Goal: Transaction & Acquisition: Purchase product/service

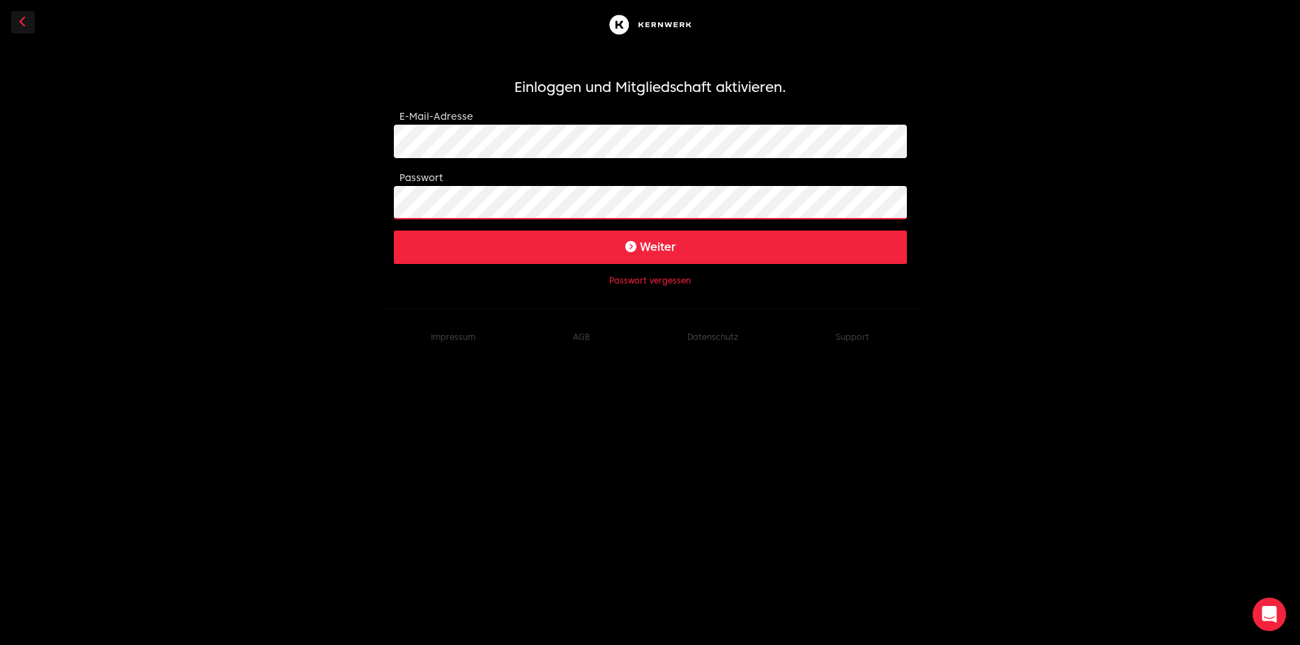
click button "Weiter" at bounding box center [650, 247] width 513 height 33
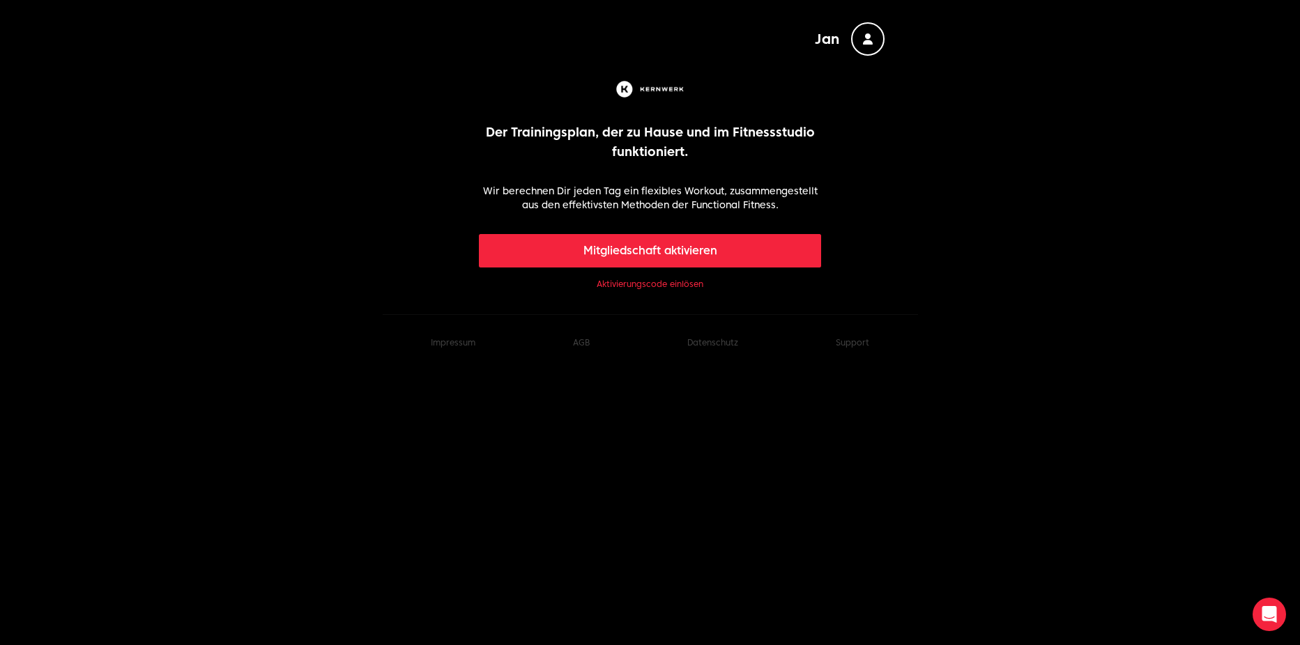
click at [625, 282] on link "Aktivierungscode einlösen" at bounding box center [650, 284] width 107 height 11
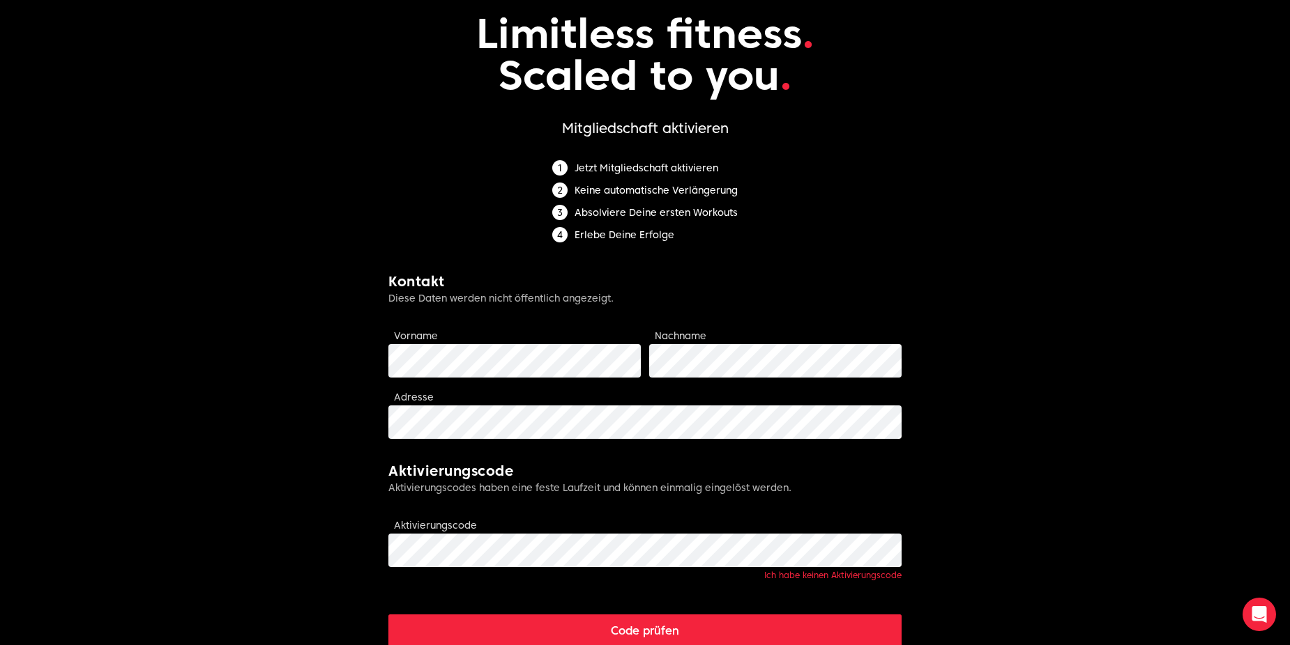
scroll to position [139, 0]
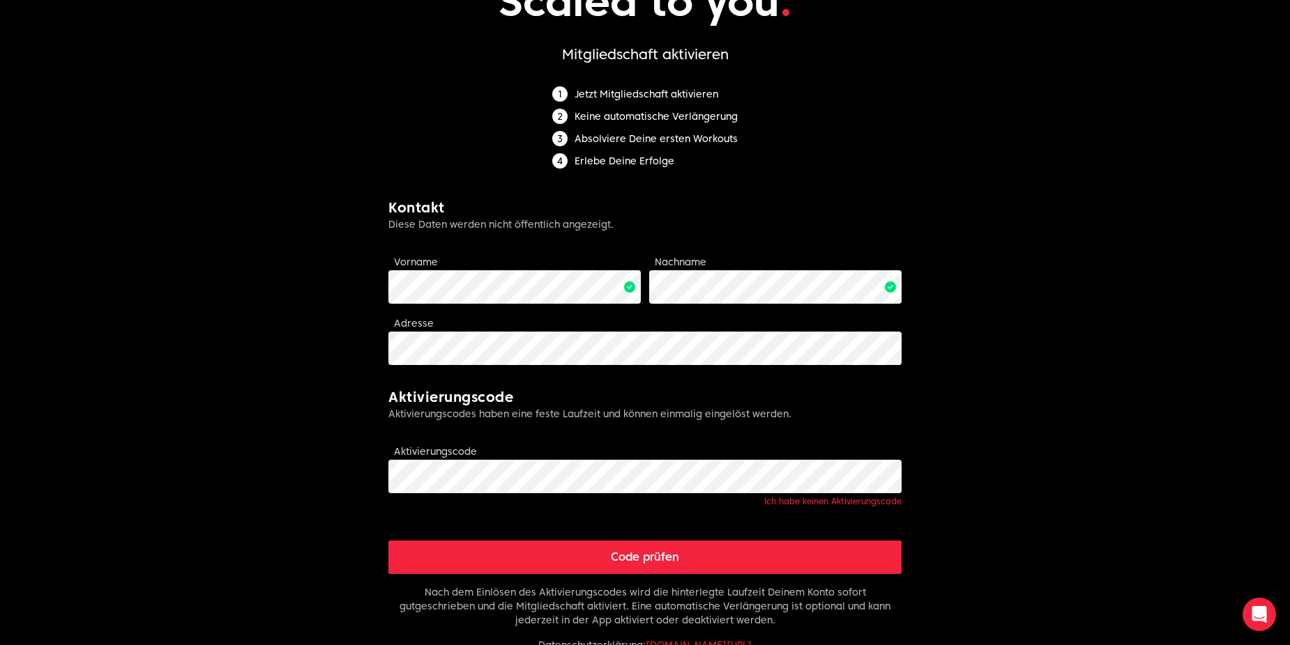
click at [503, 560] on button "Code prüfen" at bounding box center [644, 557] width 513 height 33
click at [644, 562] on button "Code prüfen" at bounding box center [644, 557] width 513 height 33
click at [635, 396] on h2 "Aktivierungscode" at bounding box center [644, 398] width 513 height 20
click at [604, 559] on button "Code prüfen" at bounding box center [644, 557] width 513 height 33
click at [291, 349] on body "Jan Limitless fitness . Scaled to you . Mitgliedschaft aktivieren Jetzt Mitglie…" at bounding box center [645, 348] width 1290 height 974
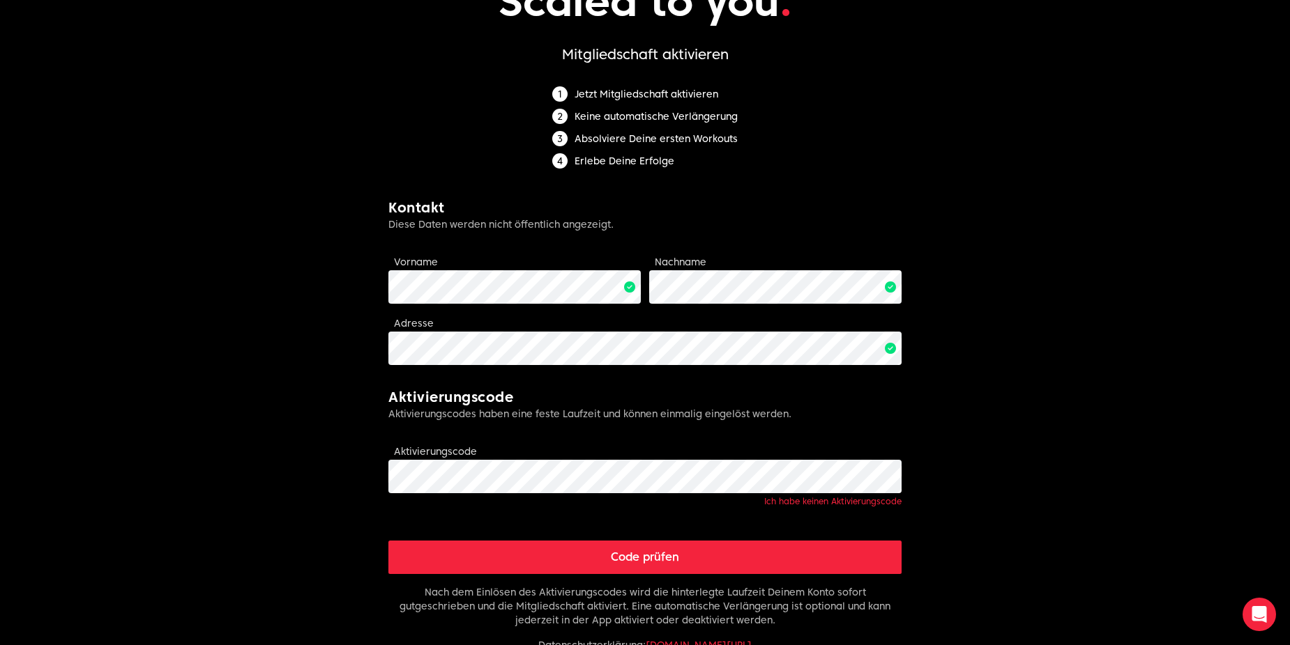
click at [560, 565] on button "Code prüfen" at bounding box center [644, 557] width 513 height 33
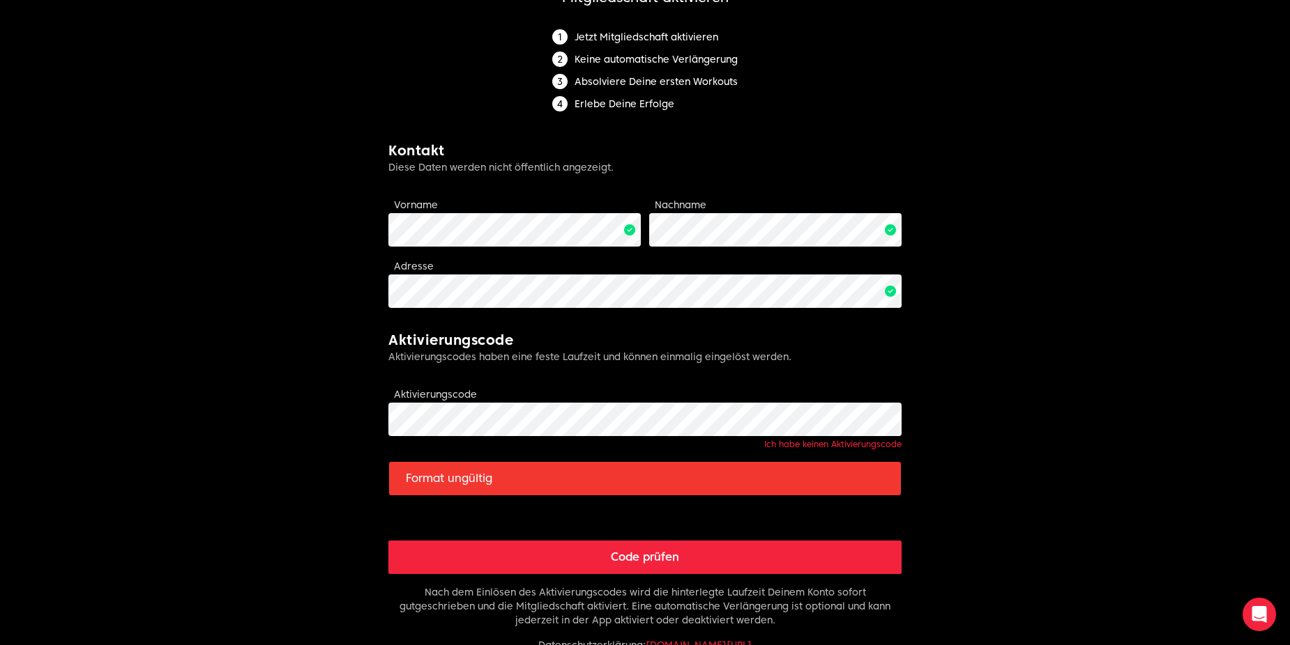
scroll to position [0, 0]
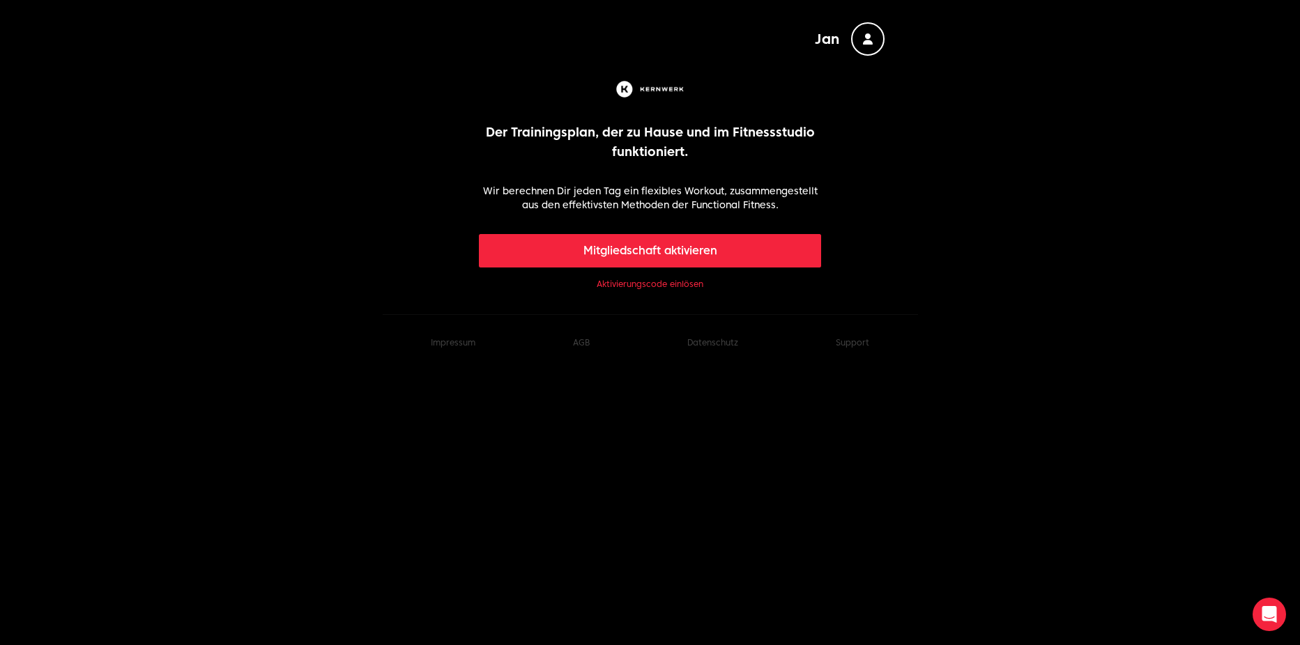
click at [707, 257] on button "Mitgliedschaft aktivieren" at bounding box center [650, 250] width 342 height 33
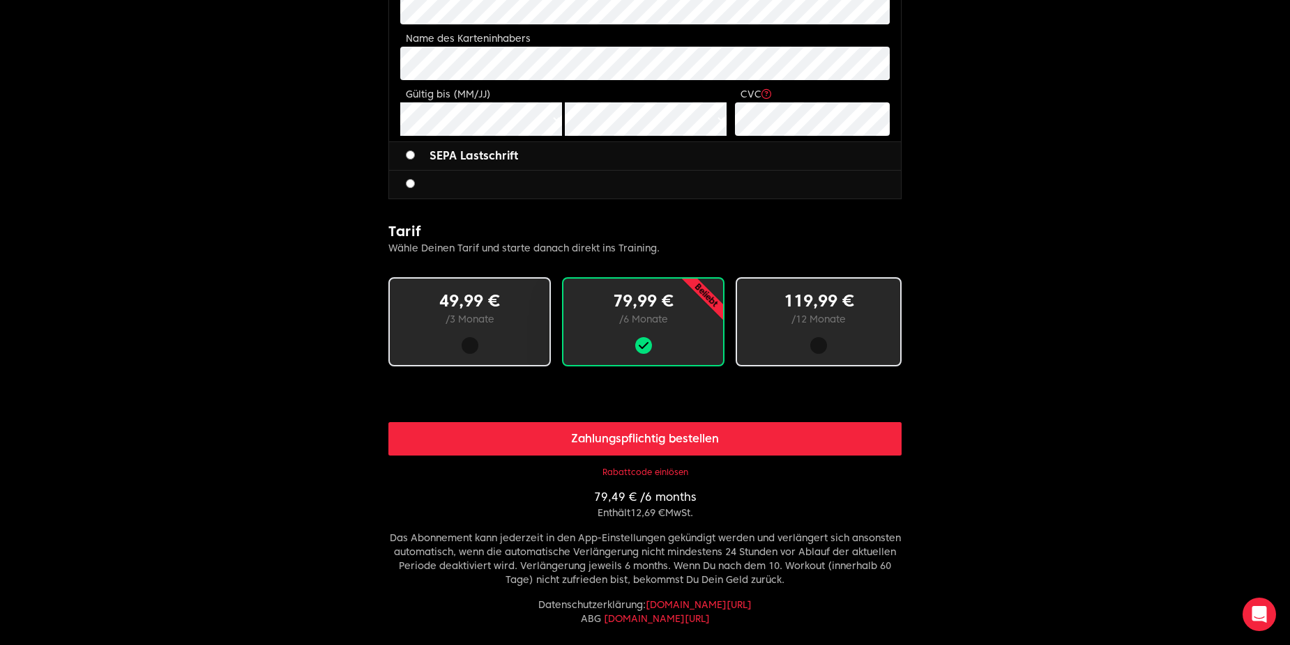
scroll to position [558, 0]
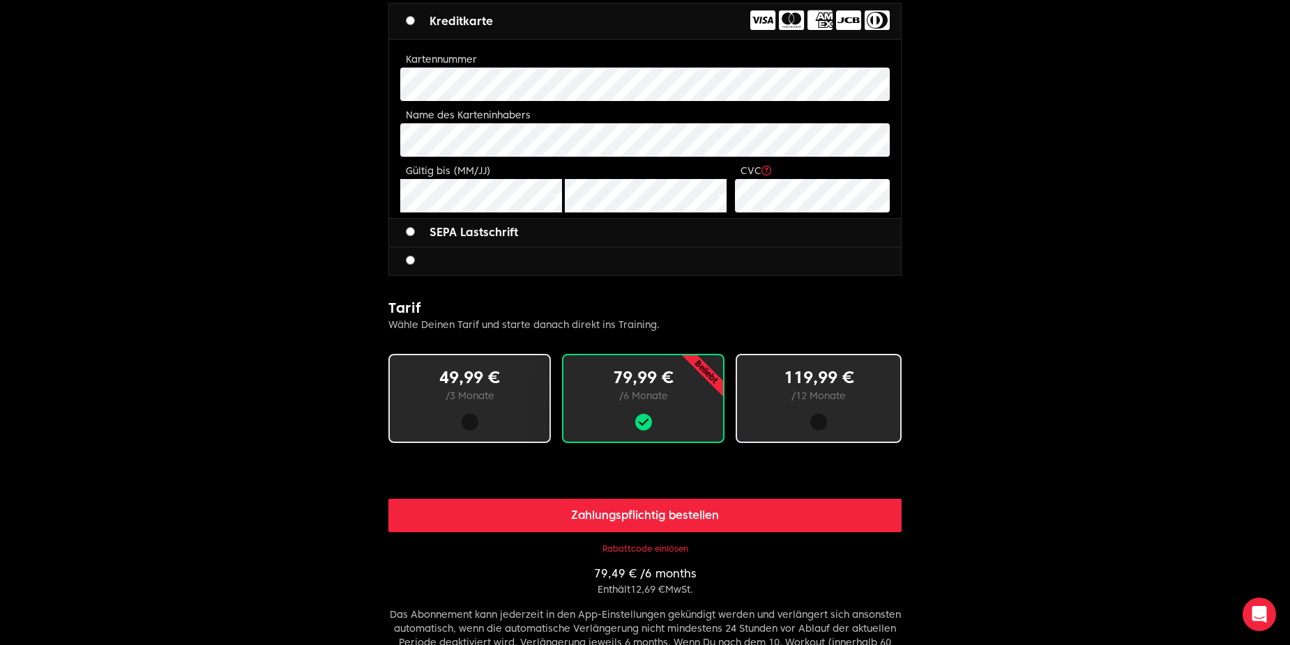
click at [466, 276] on form "Limitless fitness . Scaled to you . 3 Schritte zum Ziel: Buche deine Mitgliedsc…" at bounding box center [644, 145] width 513 height 1294
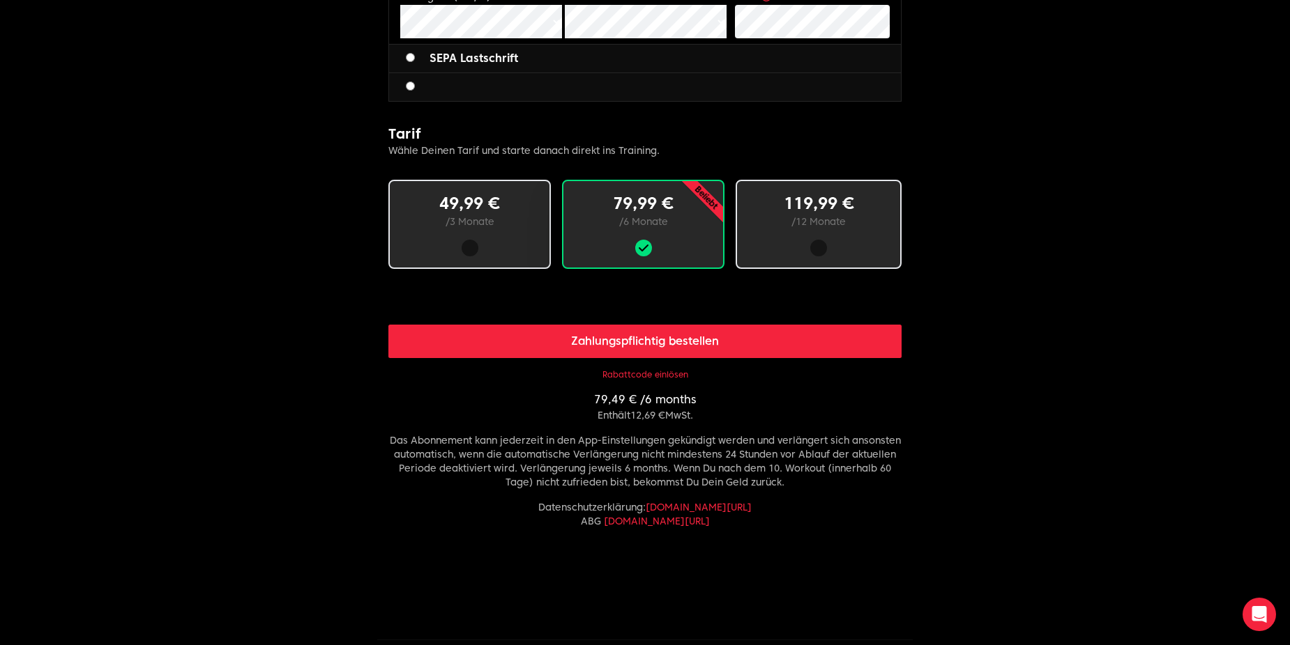
scroll to position [783, 0]
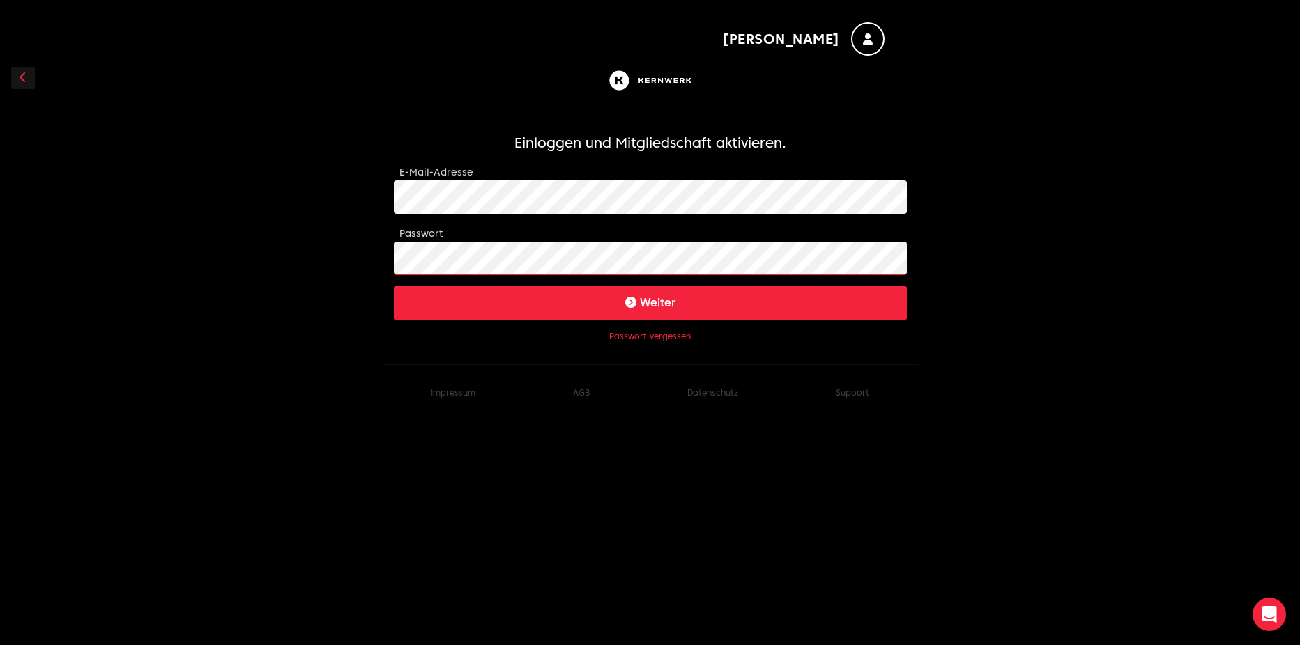
click button "Weiter" at bounding box center [650, 302] width 513 height 33
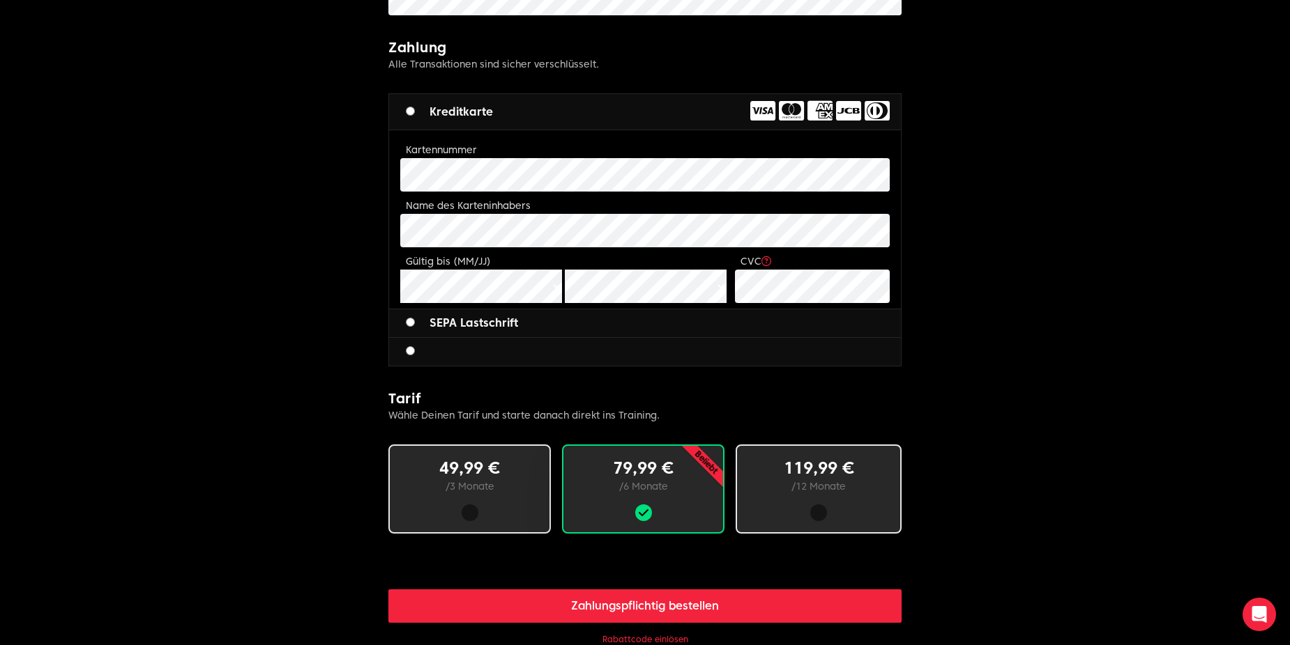
scroll to position [488, 0]
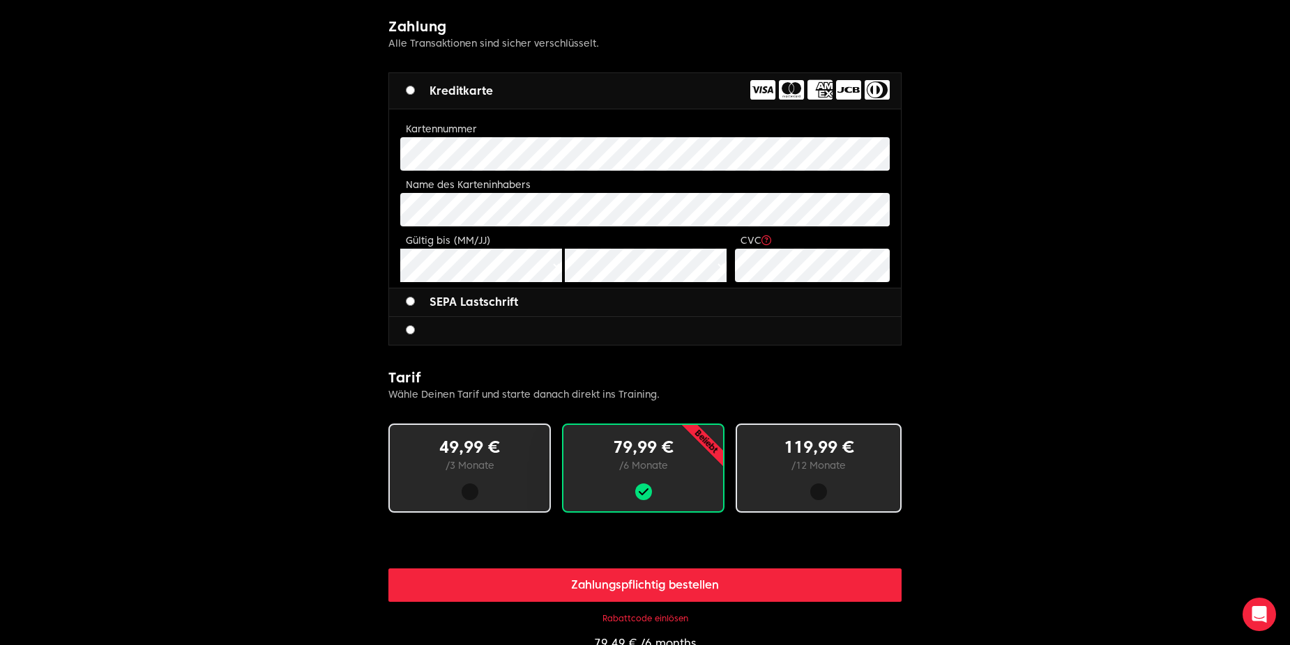
click at [612, 627] on form "Limitless fitness . Scaled to you . 3 Schritte zum Ziel: Buche deine Mitgliedsc…" at bounding box center [644, 215] width 513 height 1294
click at [612, 622] on button "Rabattcode einlösen" at bounding box center [645, 618] width 86 height 11
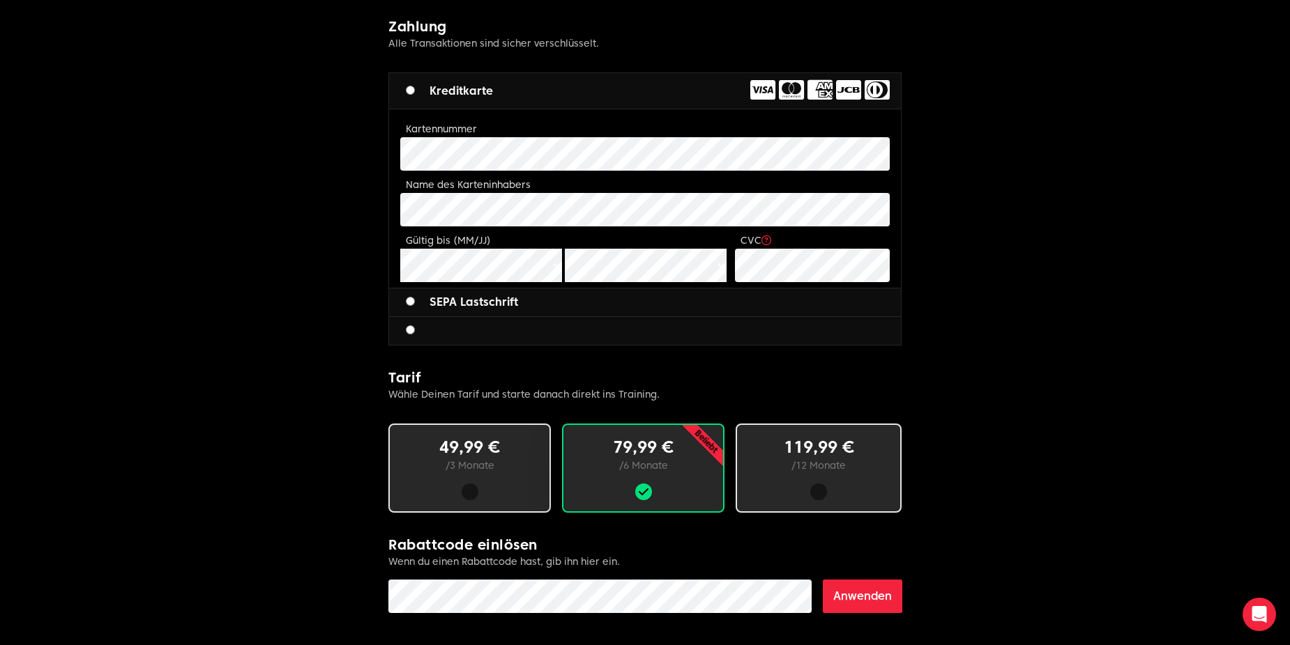
click at [848, 597] on button "Anwenden" at bounding box center [861, 596] width 79 height 33
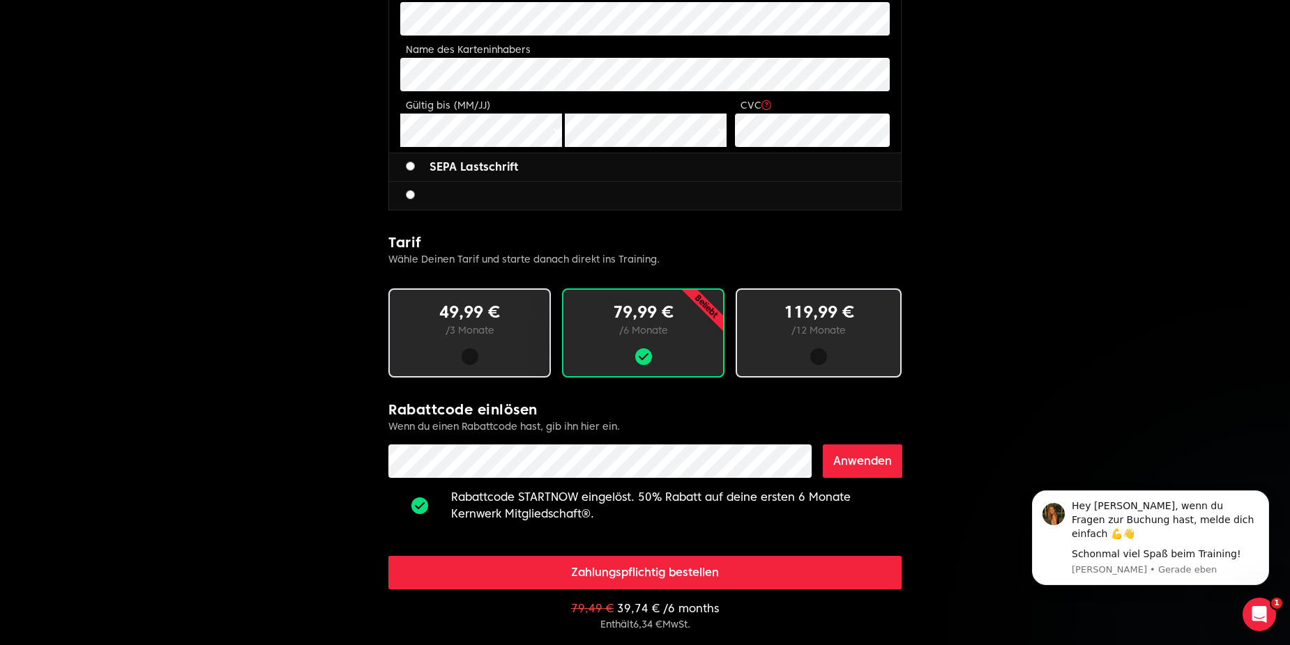
scroll to position [697, 0]
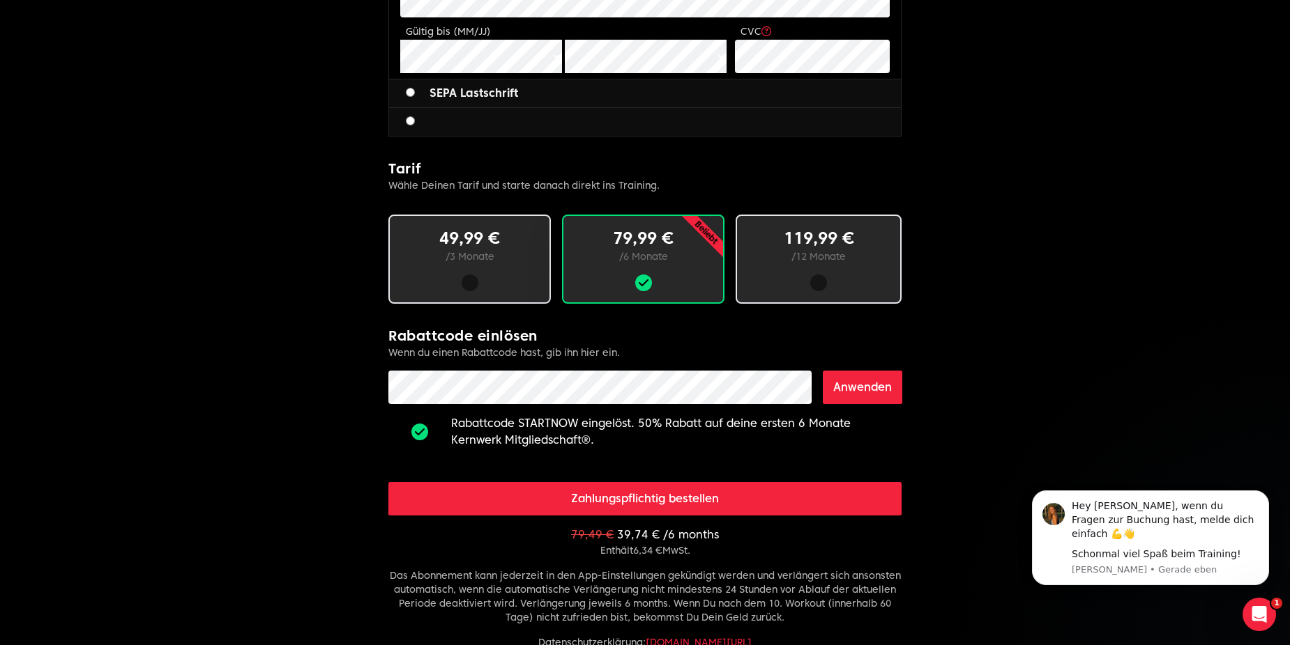
click at [624, 503] on button "Zahlungspflichtig bestellen" at bounding box center [644, 498] width 513 height 33
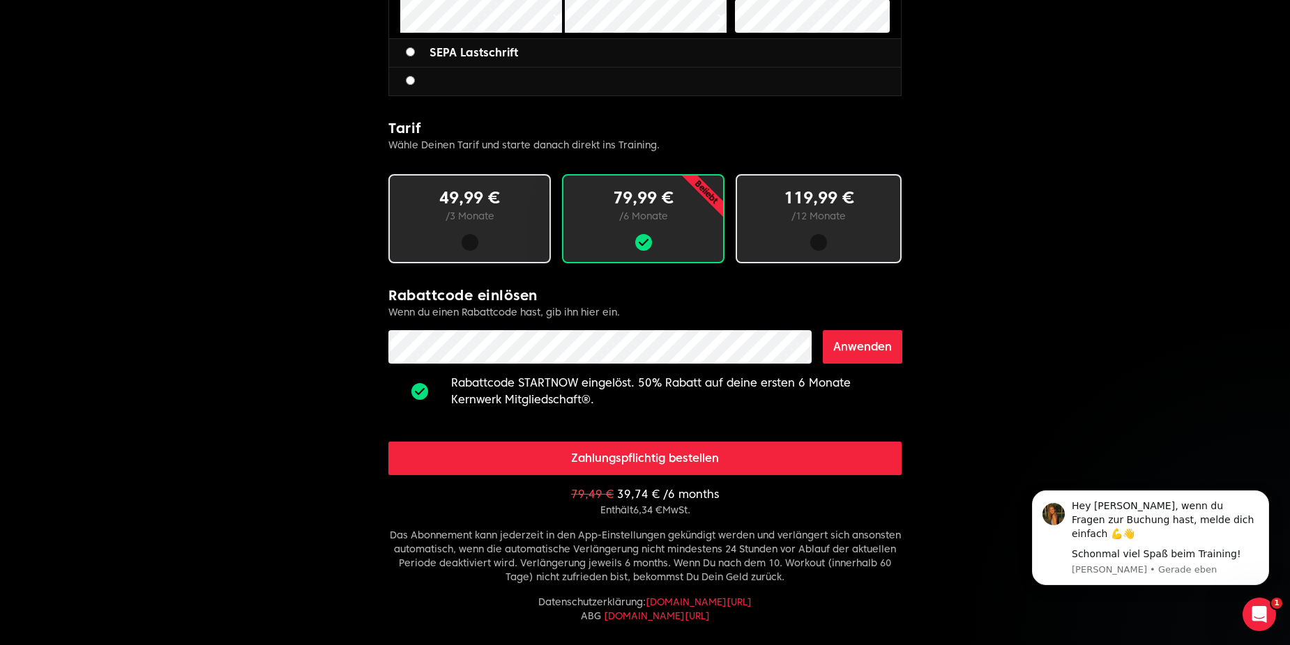
scroll to position [883, 0]
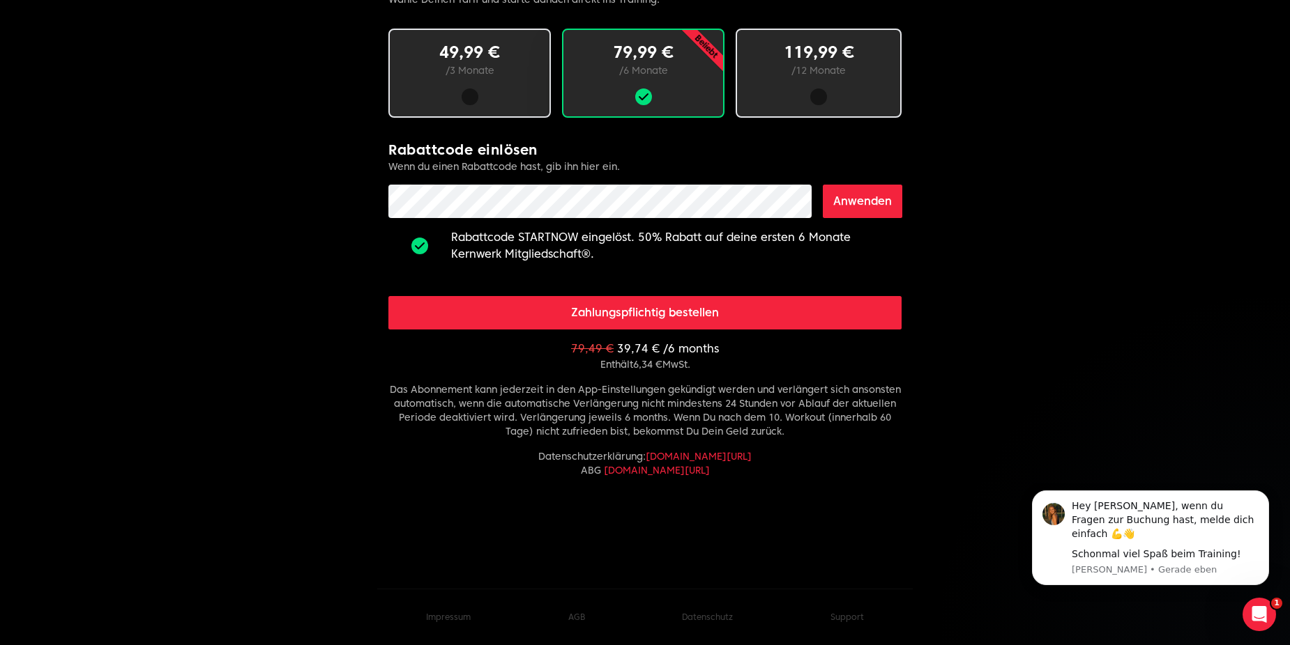
click at [721, 317] on button "Zahlungspflichtig bestellen" at bounding box center [644, 312] width 513 height 33
